Goal: Information Seeking & Learning: Learn about a topic

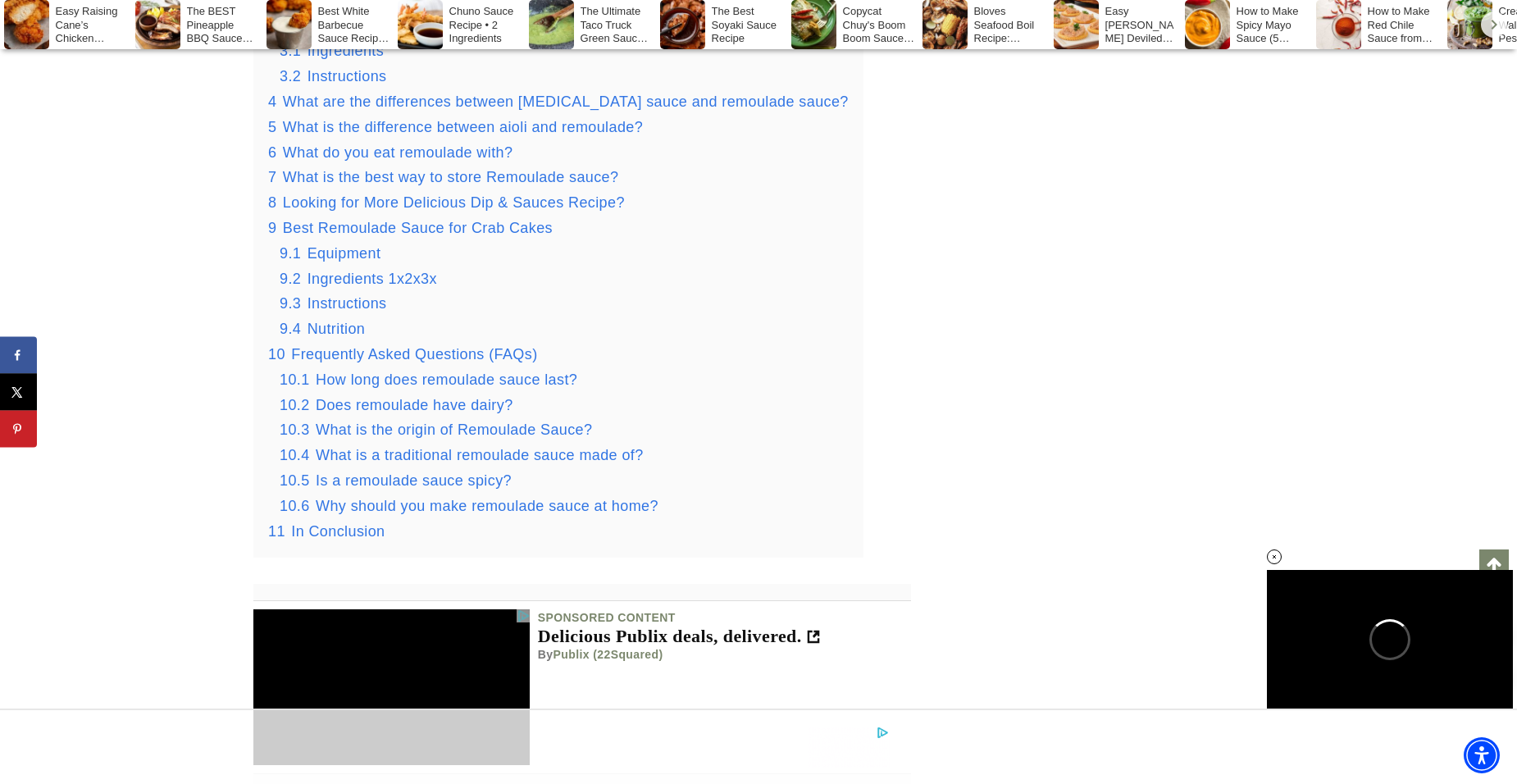
scroll to position [2378, 0]
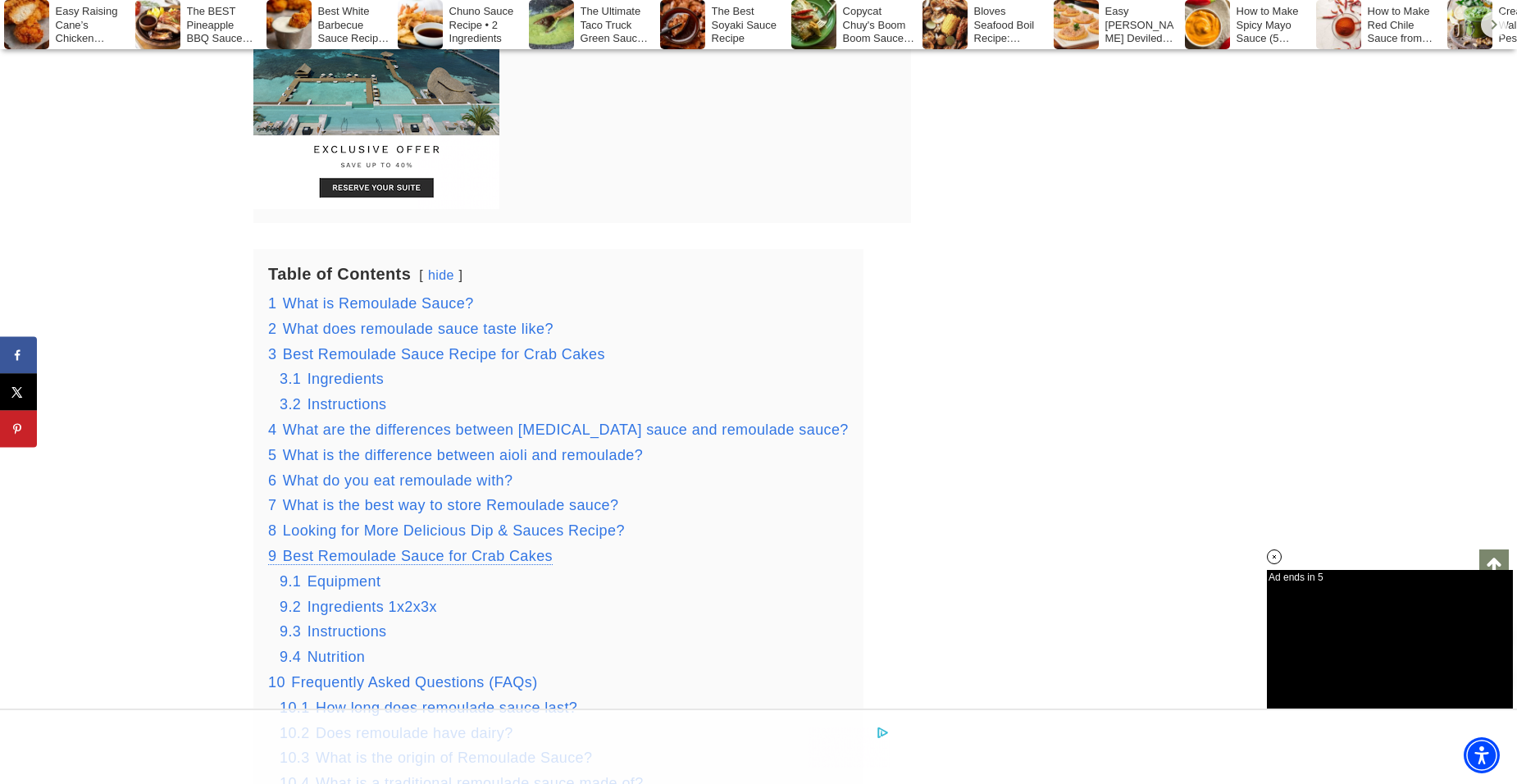
click at [395, 555] on span "Best Remoulade Sauce for Crab Cakes" at bounding box center [418, 556] width 270 height 17
